Goal: Browse casually

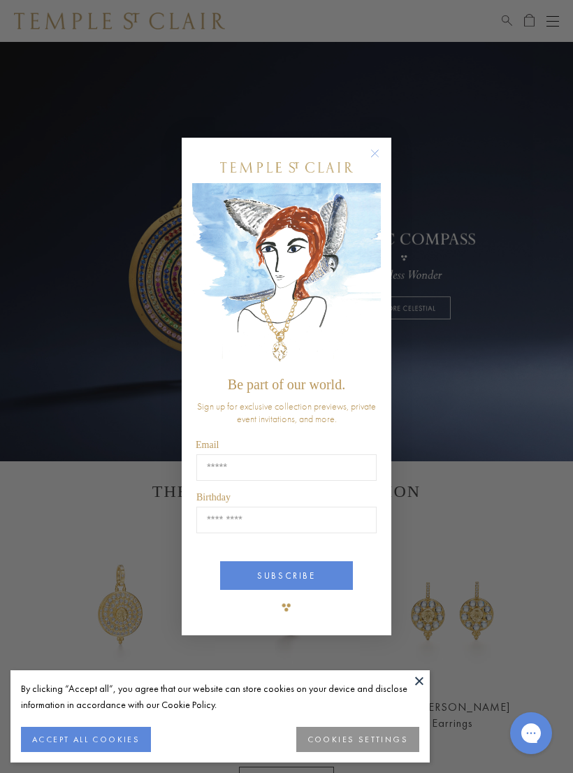
click at [377, 157] on circle "Close dialog" at bounding box center [375, 153] width 17 height 17
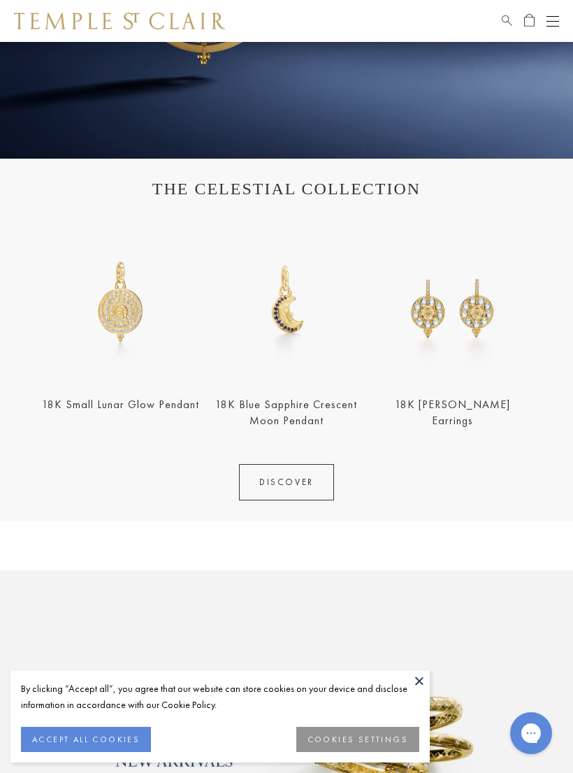
scroll to position [300, 0]
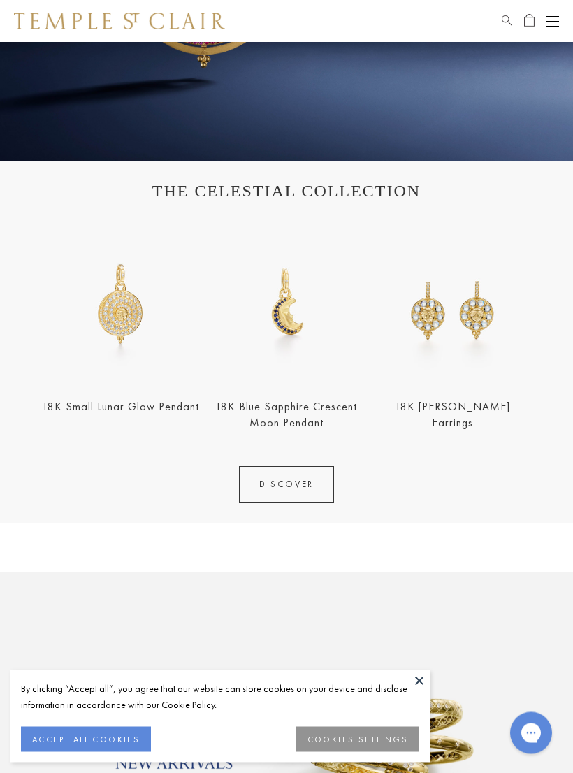
click at [304, 477] on link "DISCOVER" at bounding box center [286, 485] width 95 height 36
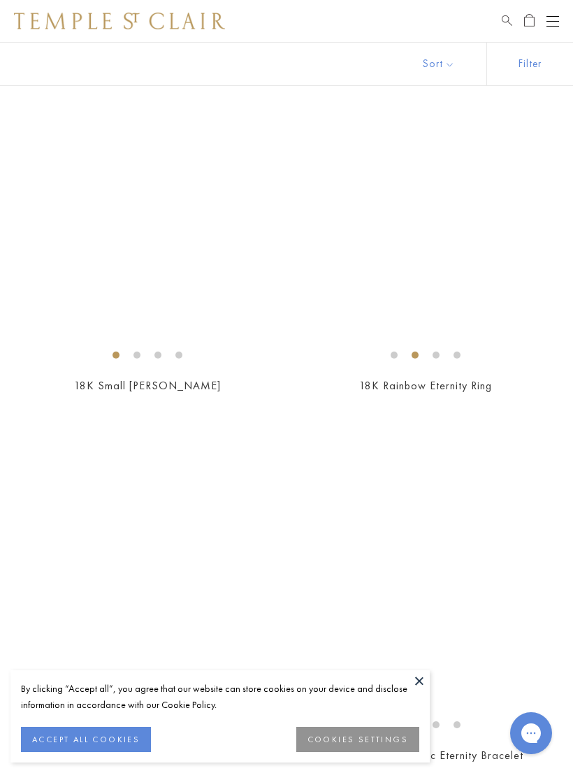
scroll to position [5786, 0]
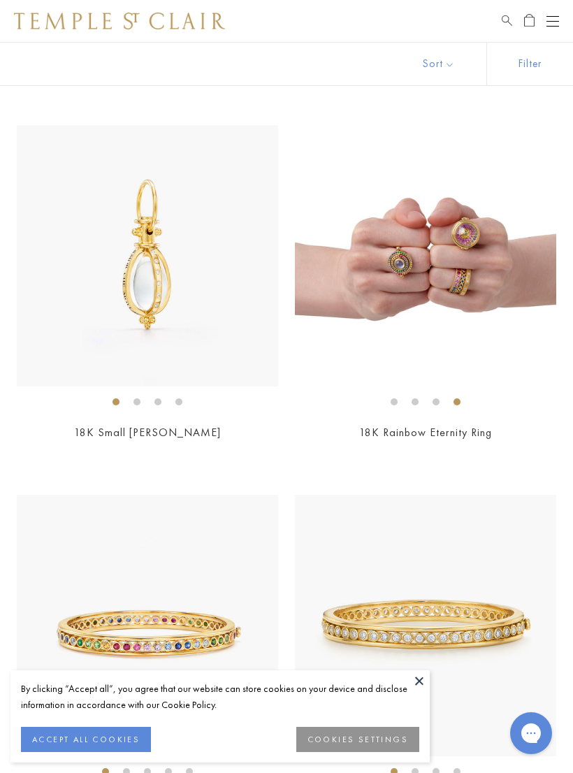
click at [519, 430] on div "18K Rainbow Eternity Ring $3,000" at bounding box center [425, 442] width 261 height 35
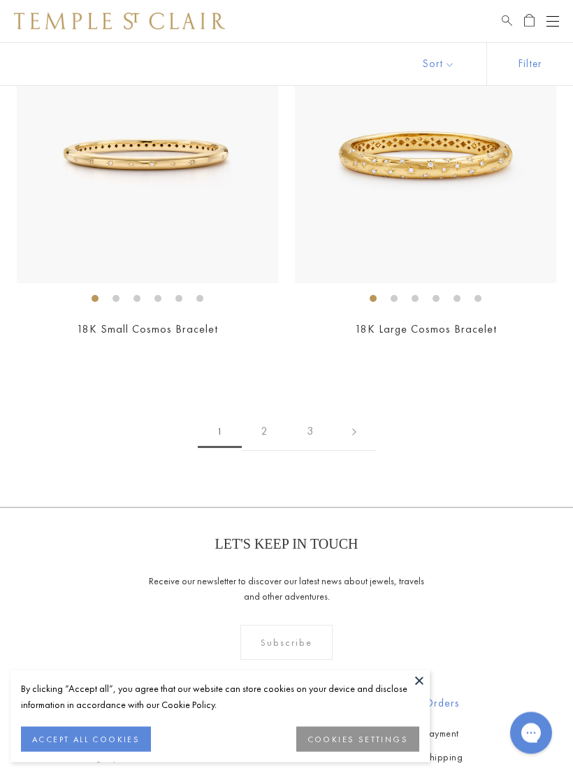
scroll to position [8109, 0]
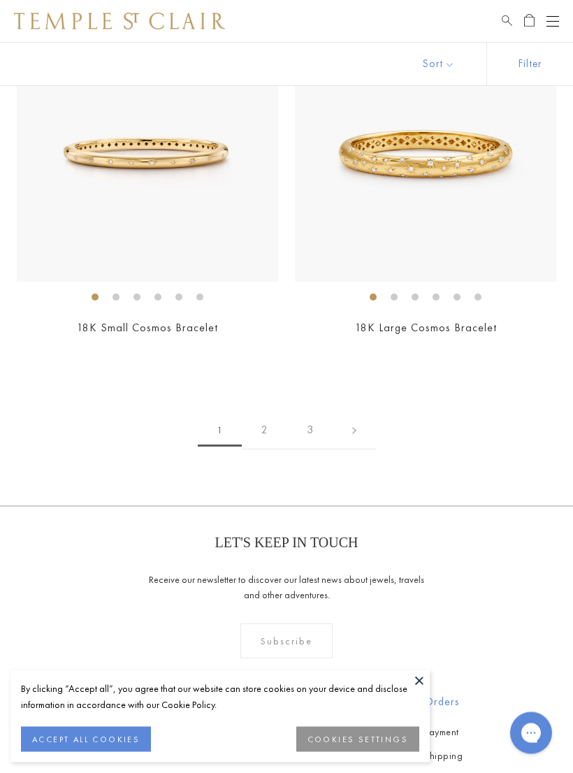
click at [355, 417] on link at bounding box center [354, 431] width 43 height 38
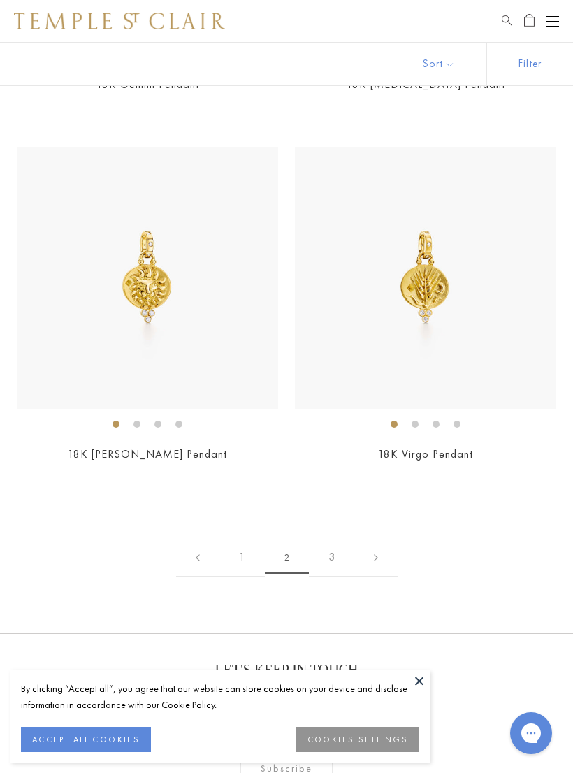
scroll to position [6874, 0]
click at [382, 545] on link at bounding box center [375, 557] width 43 height 38
